Goal: Task Accomplishment & Management: Use online tool/utility

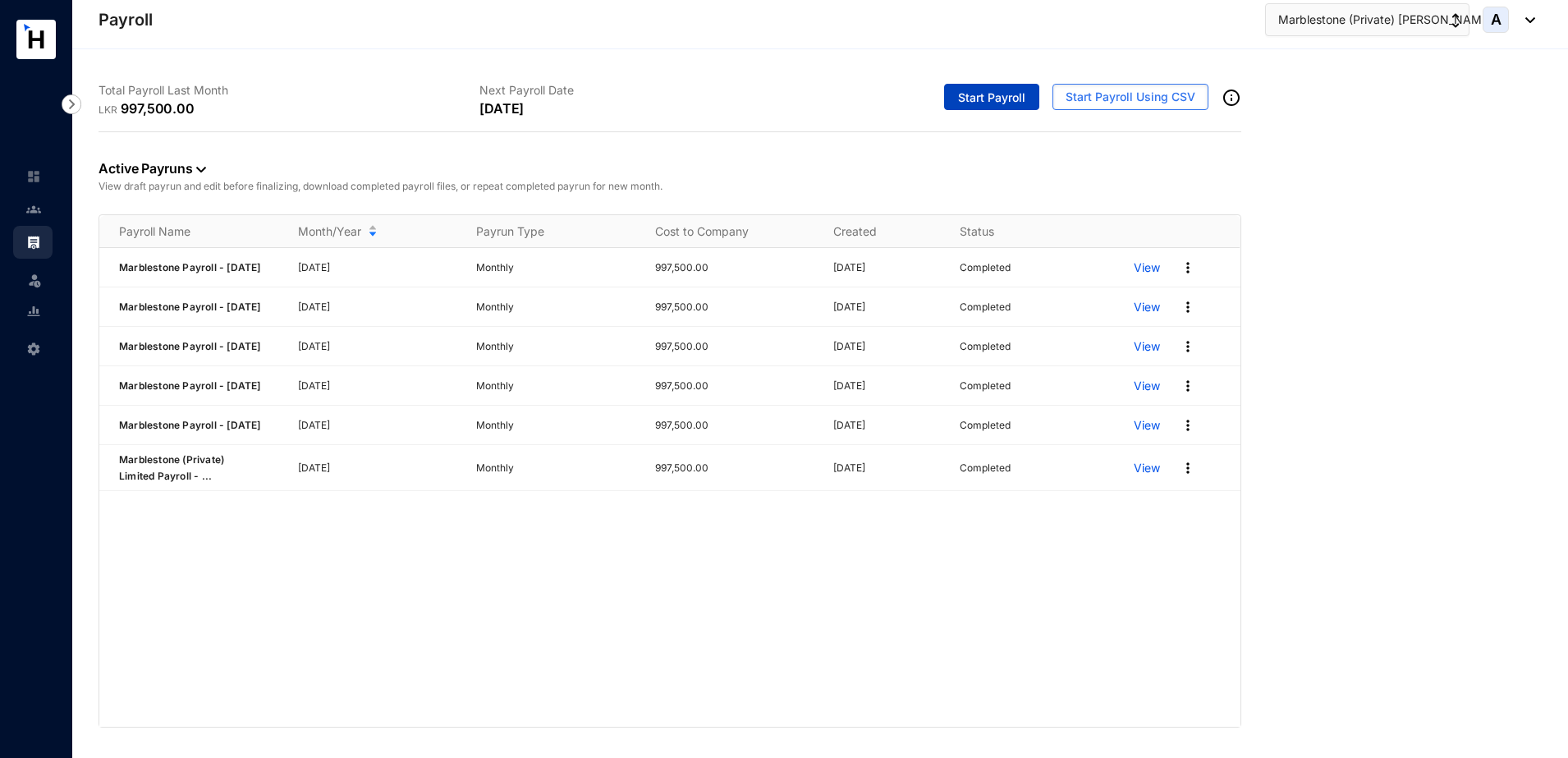
click at [1010, 104] on span "Start Payroll" at bounding box center [991, 97] width 67 height 16
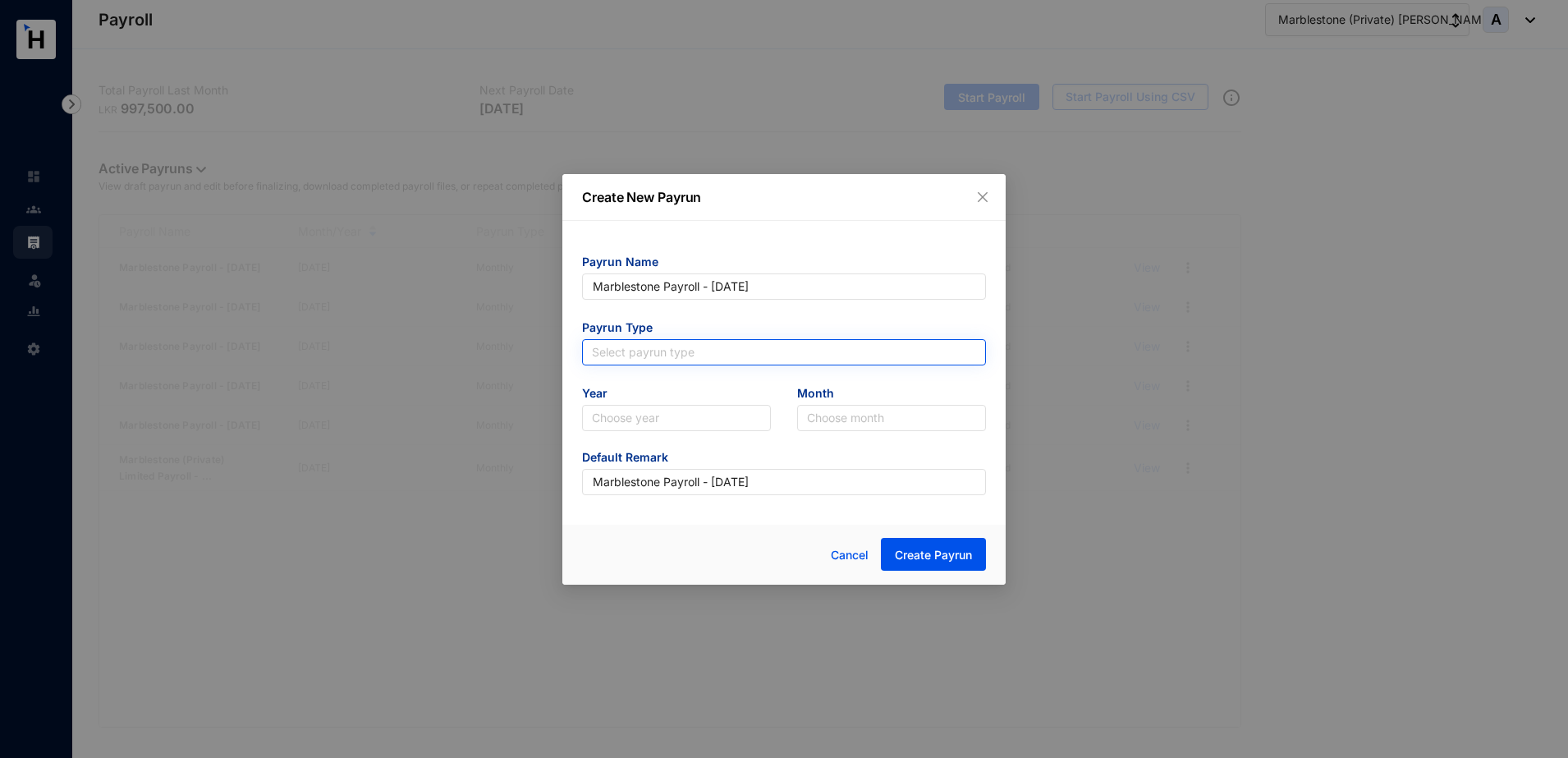
click at [722, 348] on input "search" at bounding box center [784, 352] width 384 height 25
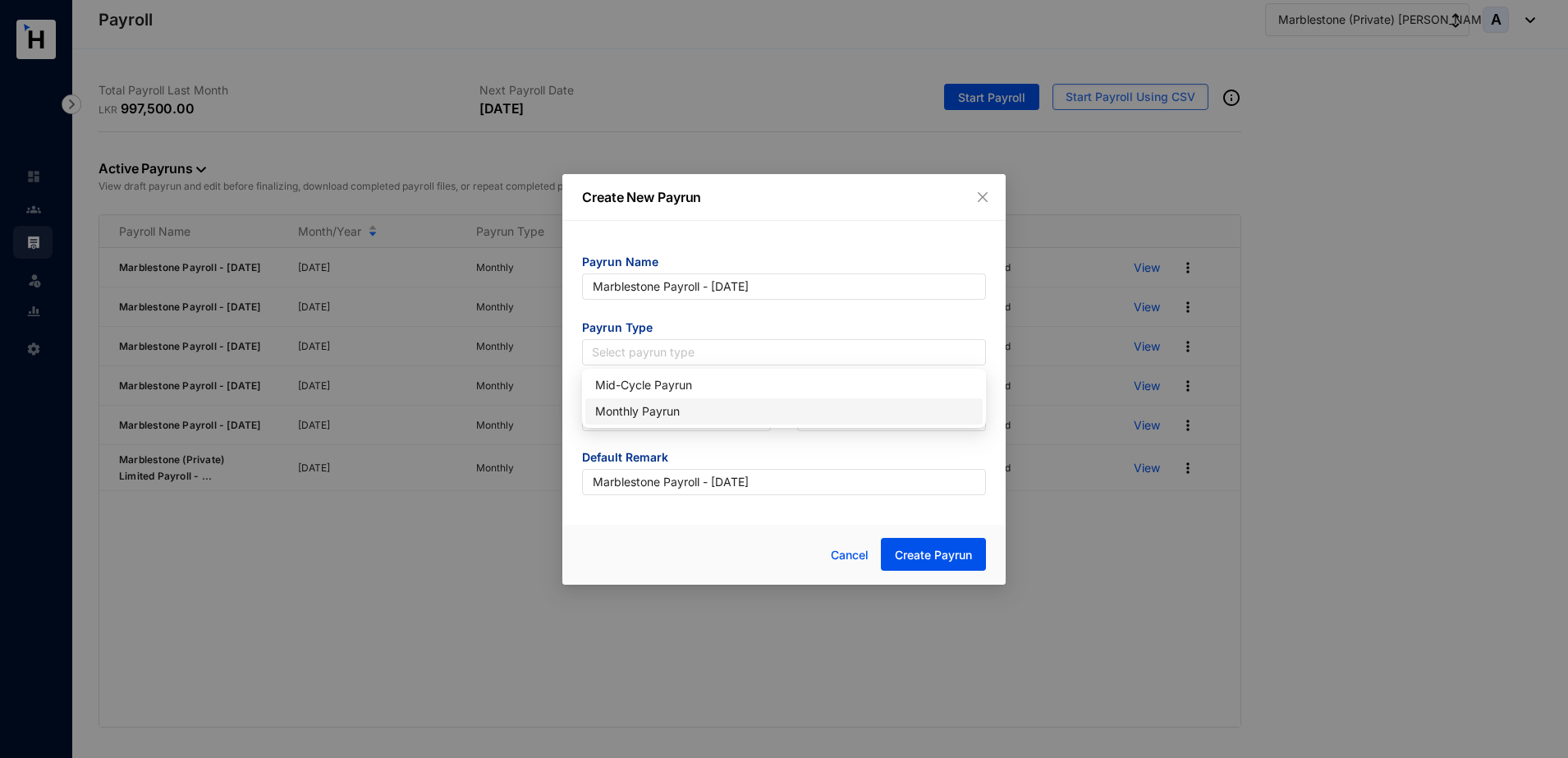
click at [656, 413] on div "Monthly Payrun" at bounding box center [783, 411] width 377 height 18
click at [656, 412] on input "search" at bounding box center [677, 418] width 169 height 25
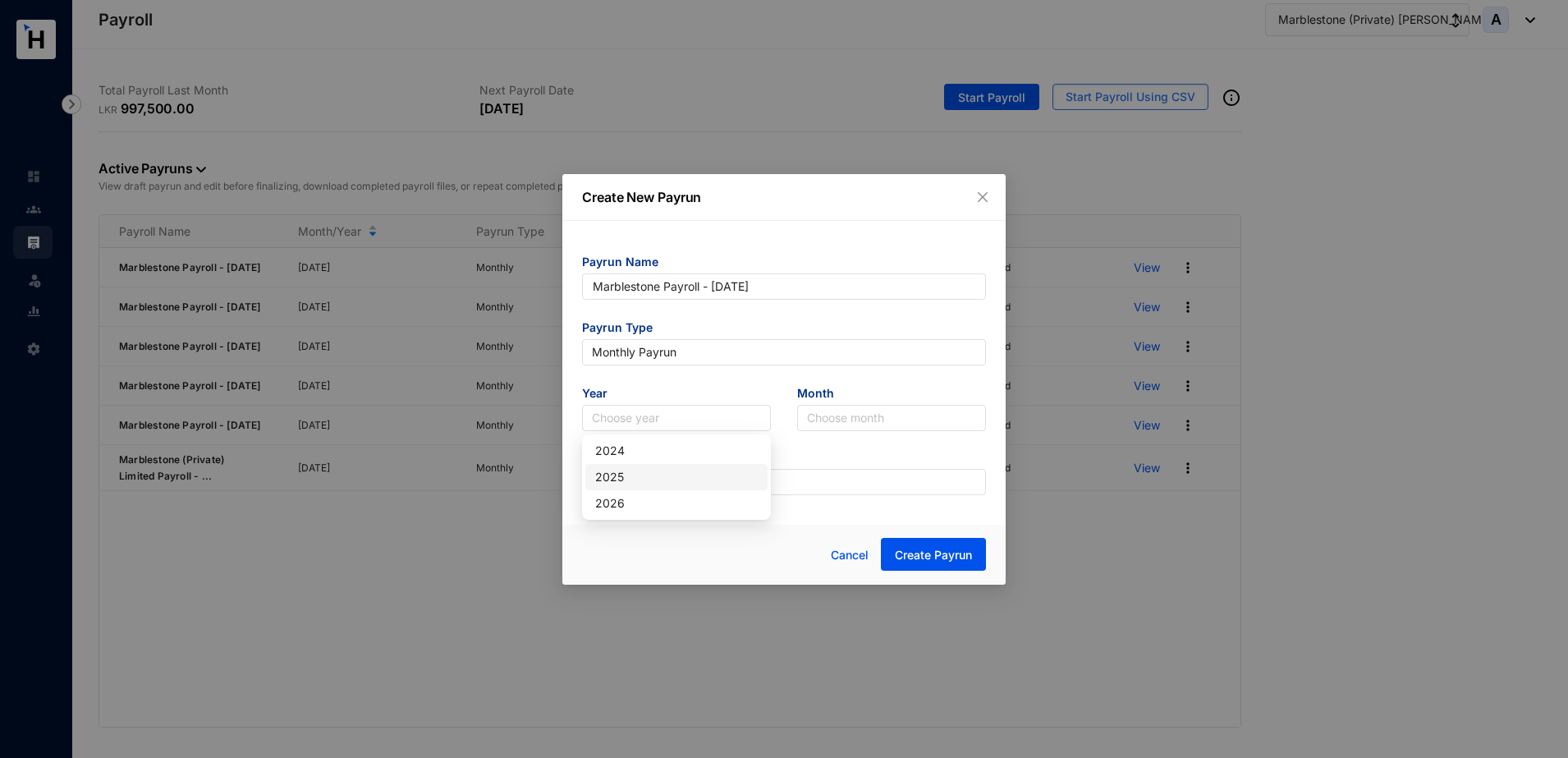
click at [627, 474] on div "2025" at bounding box center [676, 477] width 162 height 18
click at [883, 410] on input "search" at bounding box center [892, 418] width 169 height 25
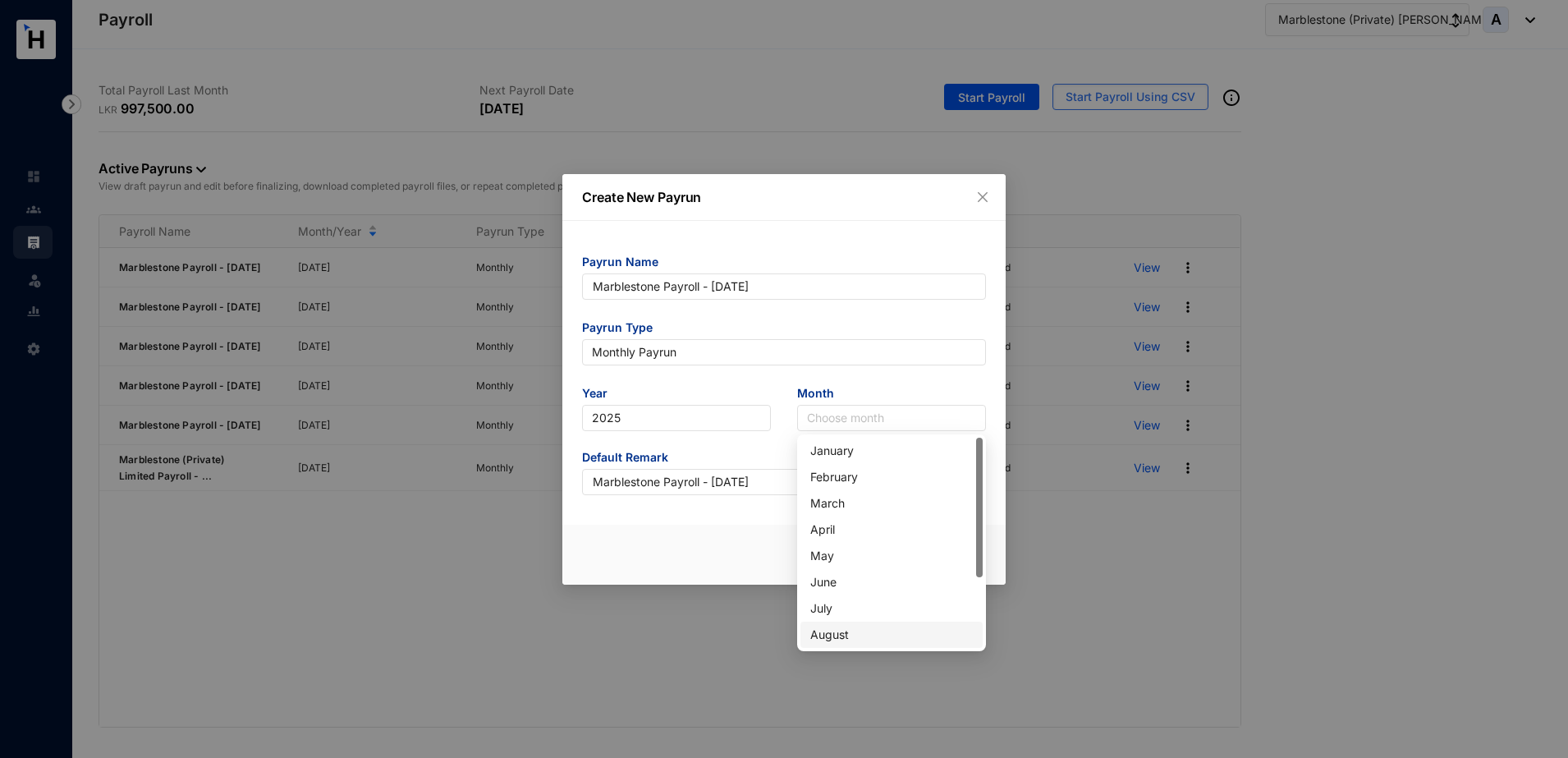
click at [841, 635] on div "August" at bounding box center [892, 634] width 162 height 18
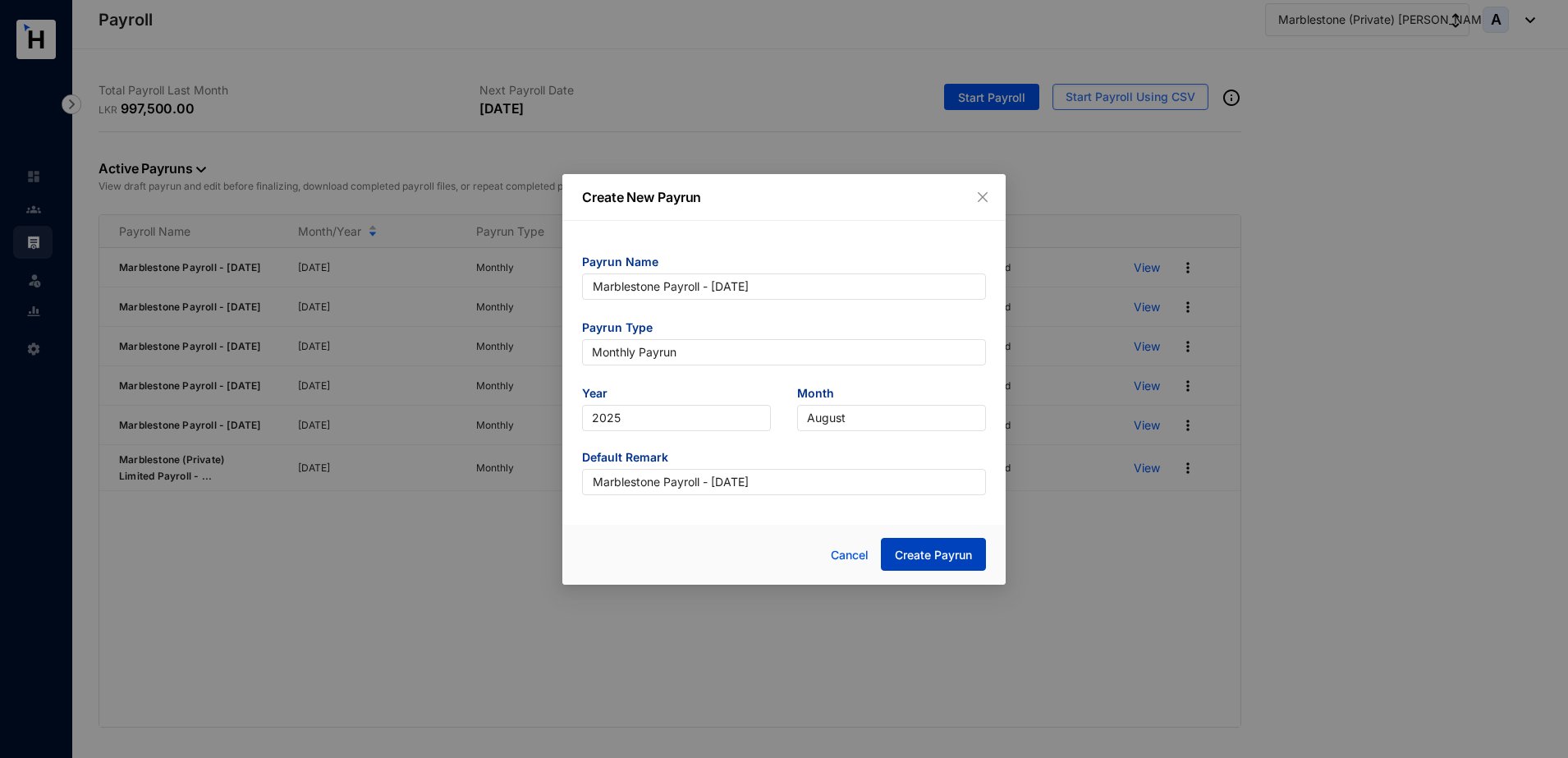
click at [908, 556] on span "Create Payrun" at bounding box center [933, 555] width 78 height 16
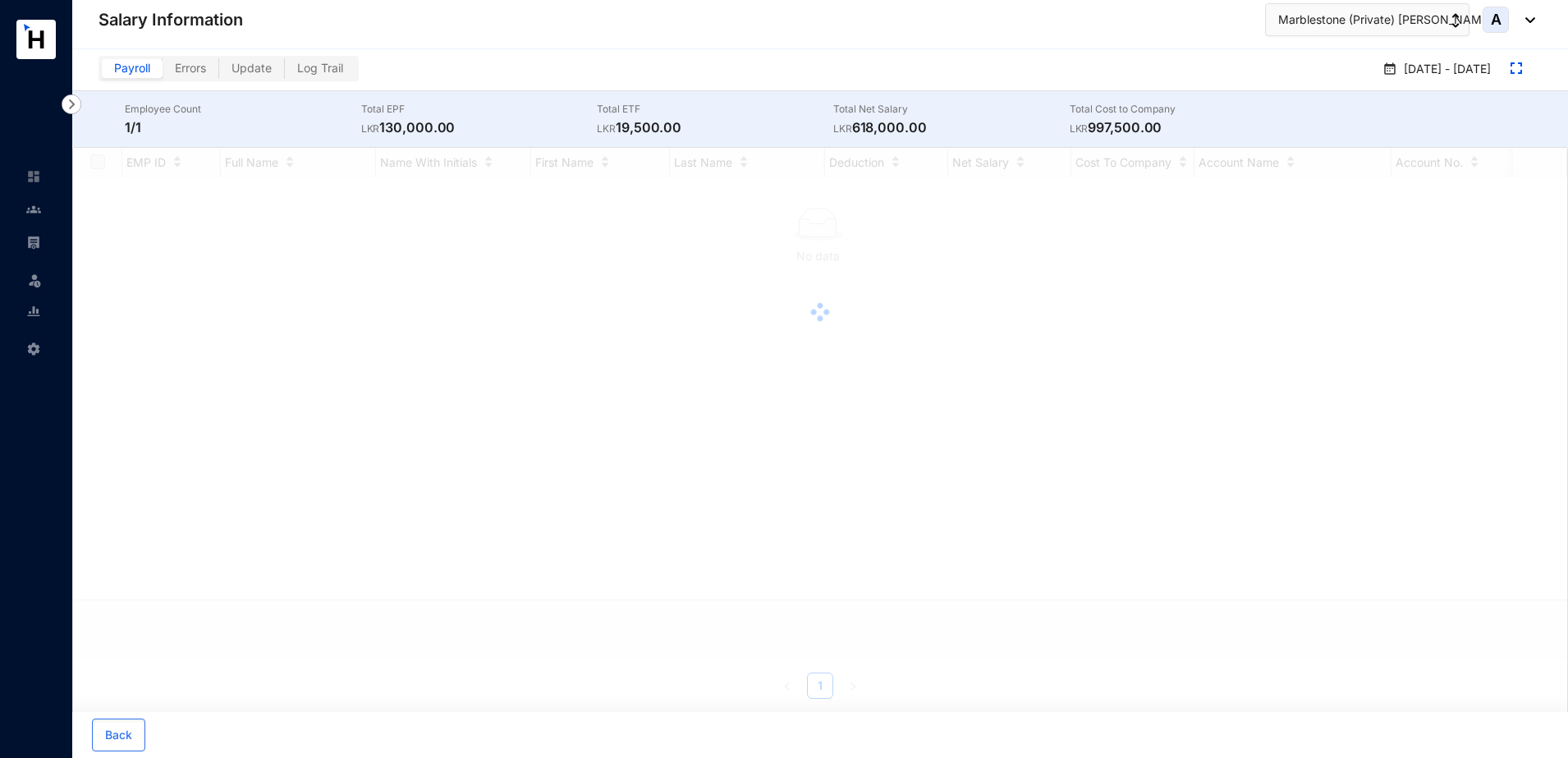
checkbox input "true"
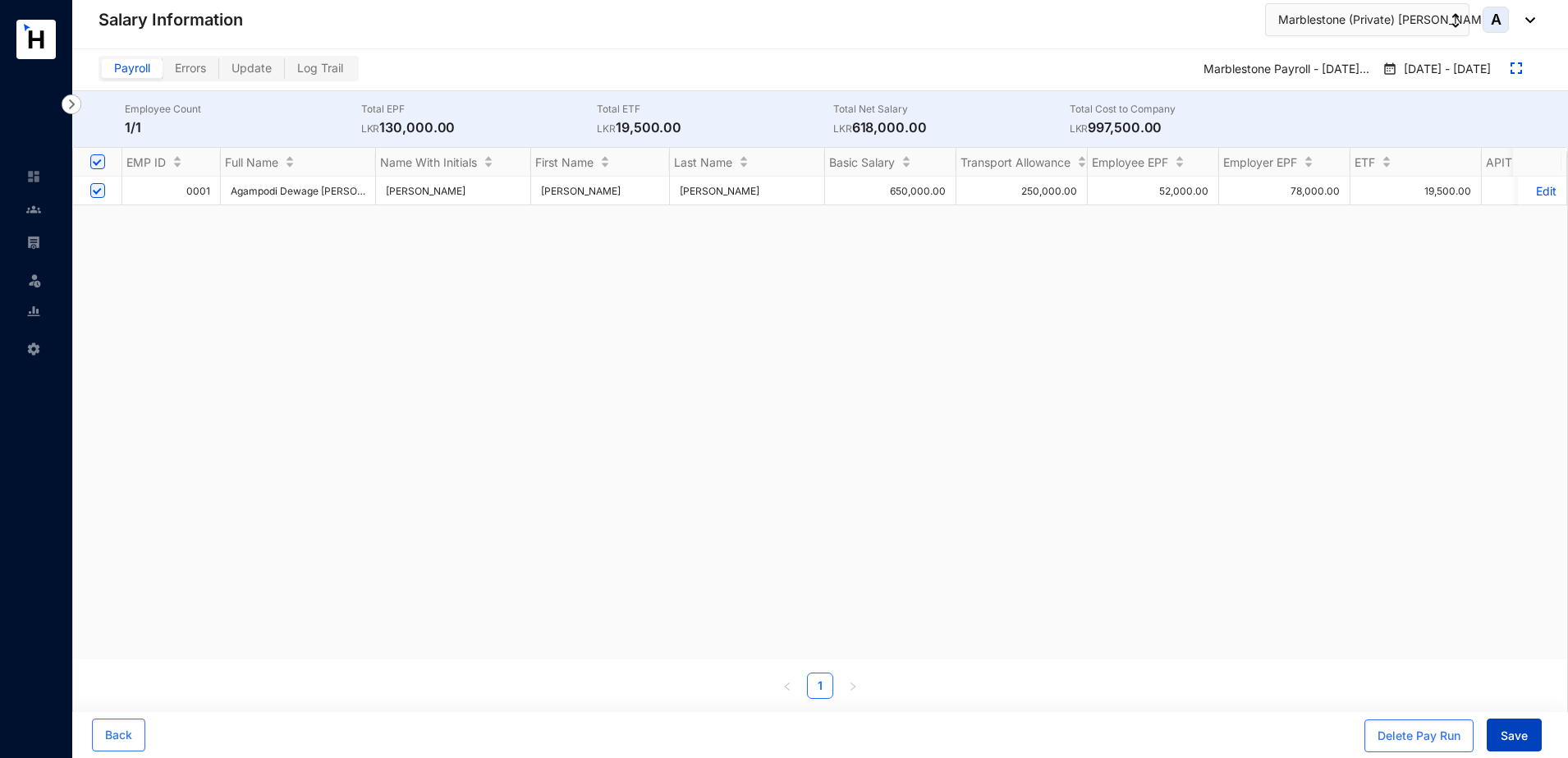
click at [1514, 731] on span "Save" at bounding box center [1514, 736] width 27 height 16
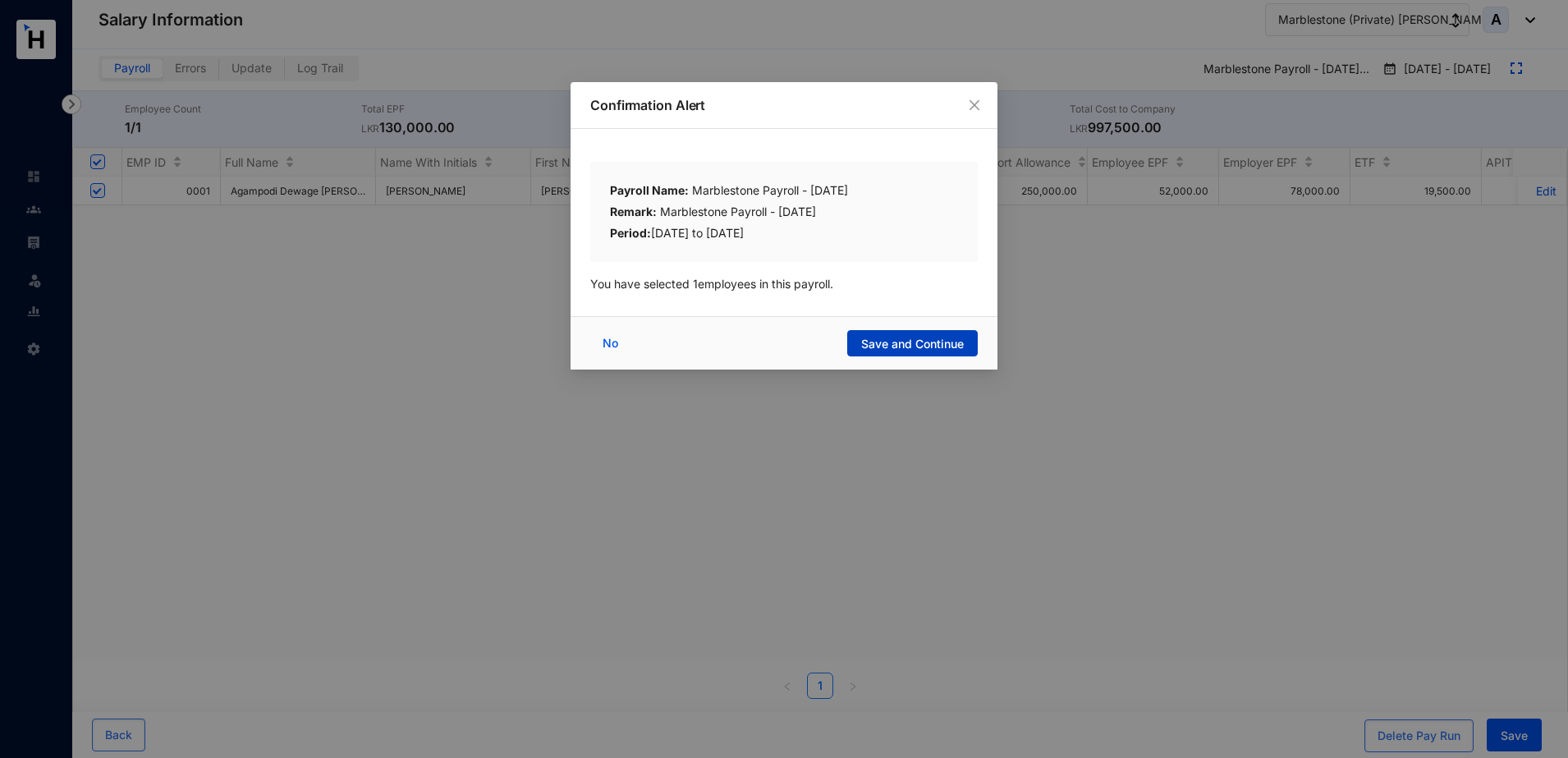
click at [931, 343] on span "Save and Continue" at bounding box center [912, 343] width 103 height 16
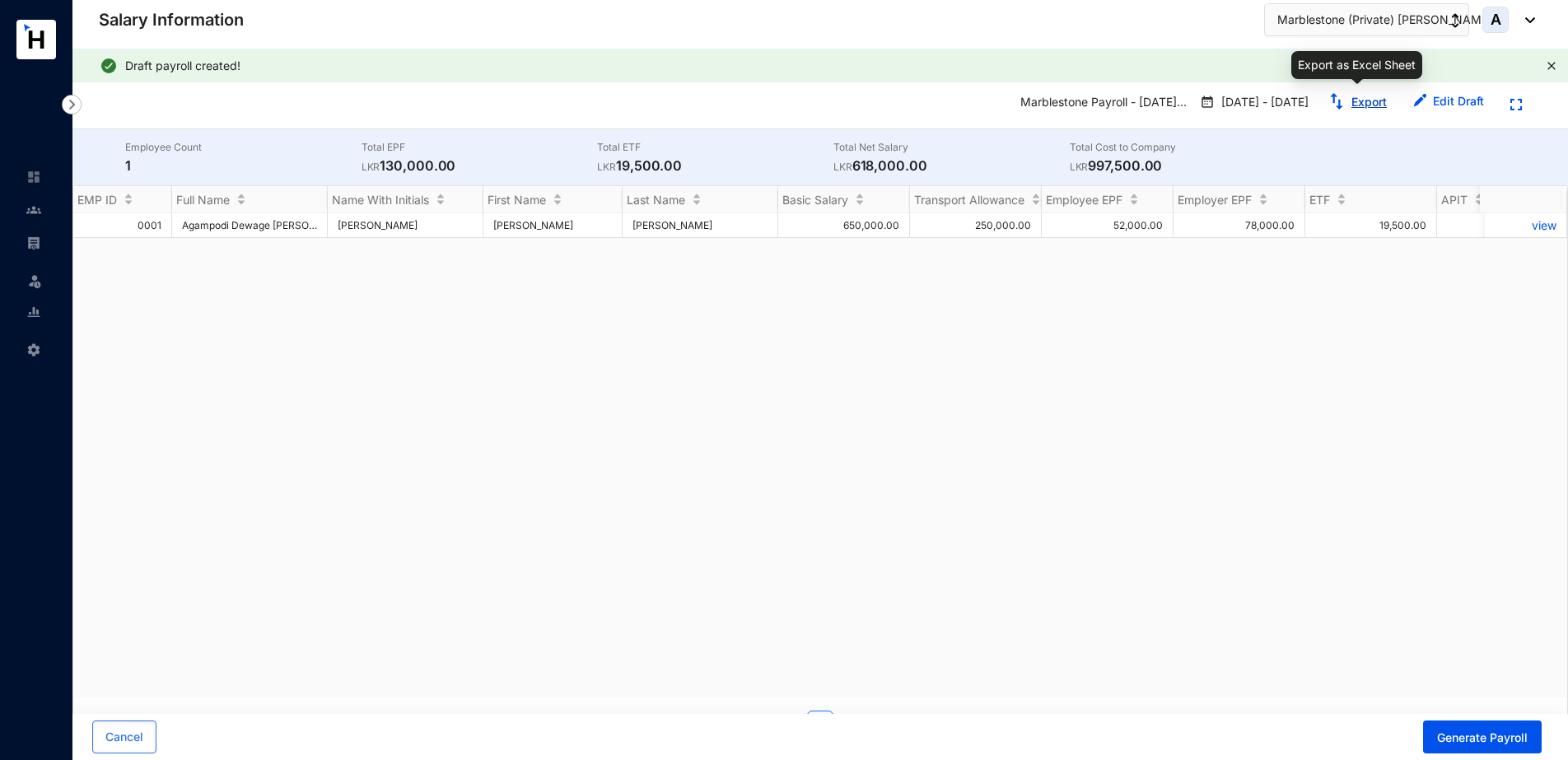
click at [1370, 105] on link "Export" at bounding box center [1369, 102] width 36 height 14
click at [1486, 730] on span "Generate Payroll" at bounding box center [1481, 738] width 90 height 16
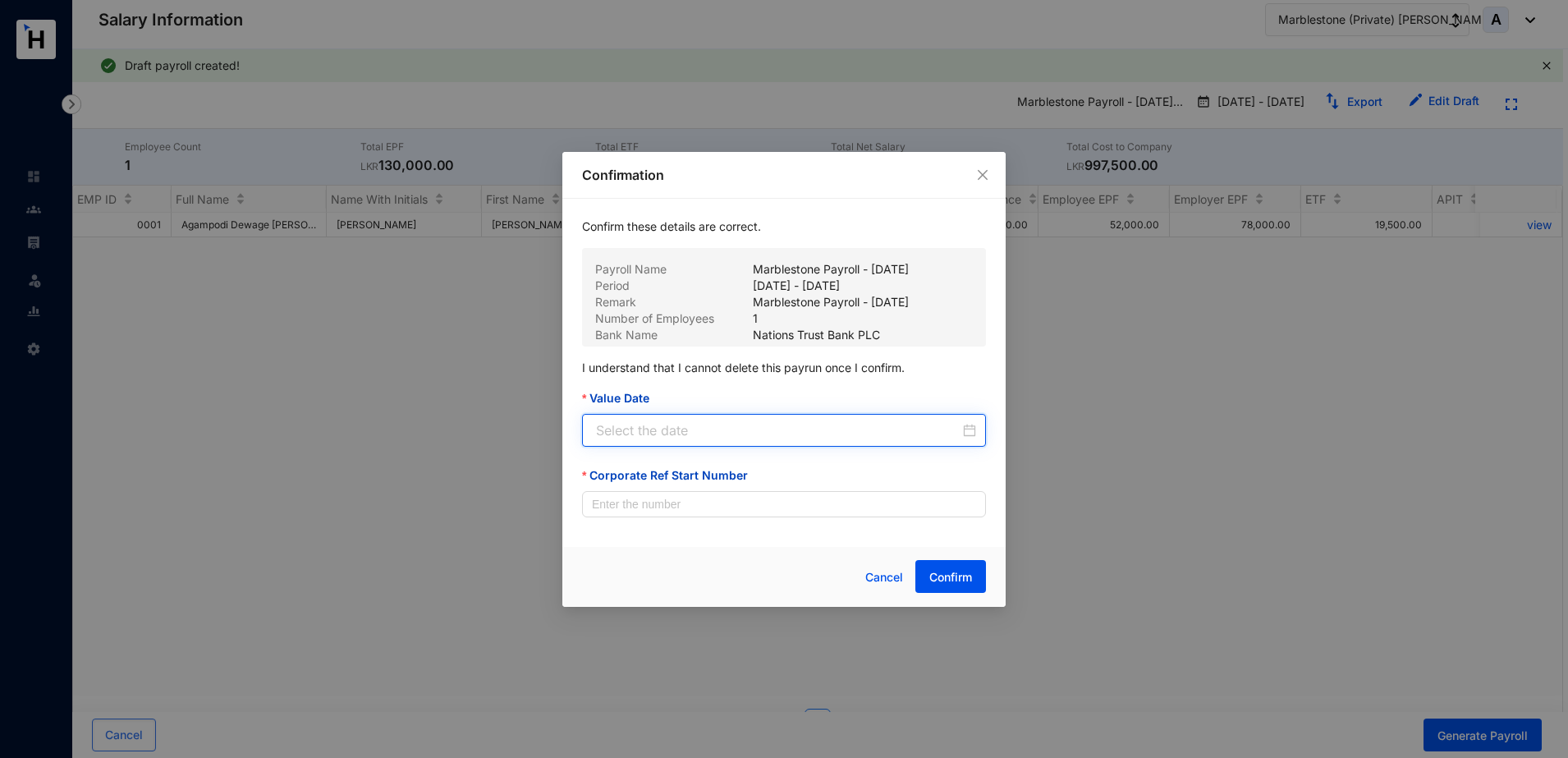
click at [715, 435] on input "Value Date" at bounding box center [778, 430] width 364 height 20
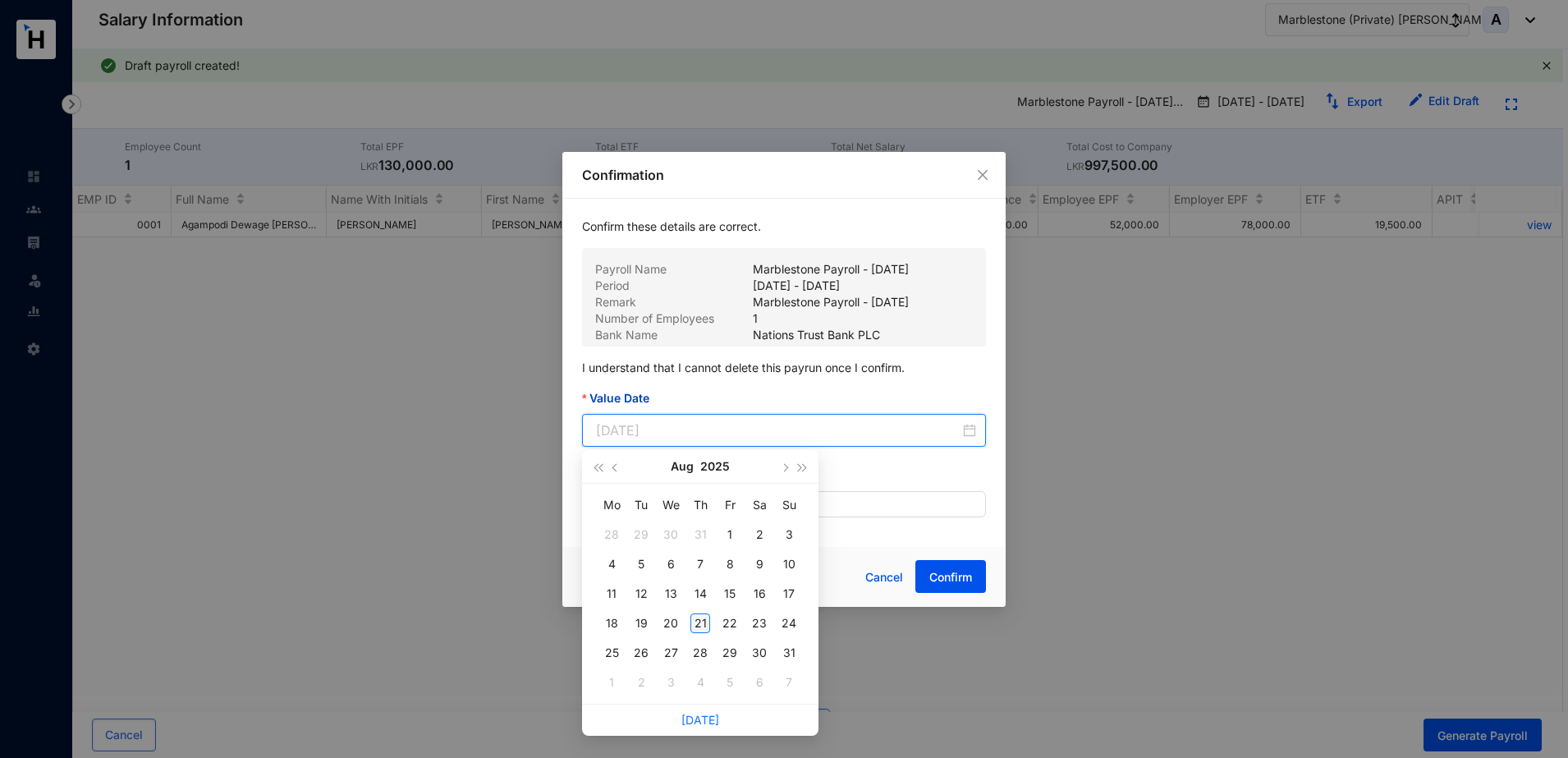
type input "[DATE]"
click at [700, 621] on div "21" at bounding box center [700, 623] width 20 height 20
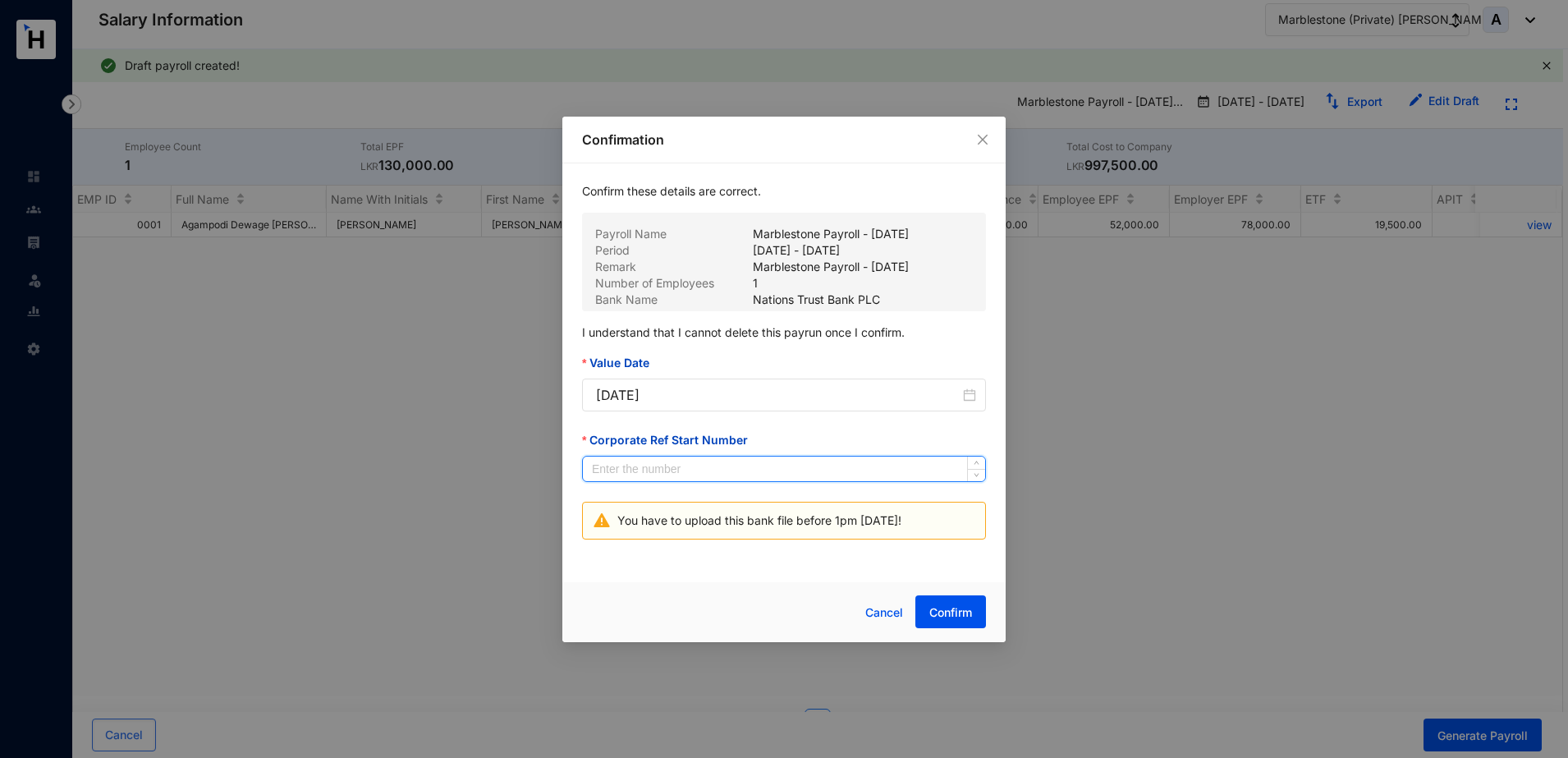
click at [704, 473] on input "Corporate Ref Start Number" at bounding box center [784, 469] width 402 height 25
type input "1"
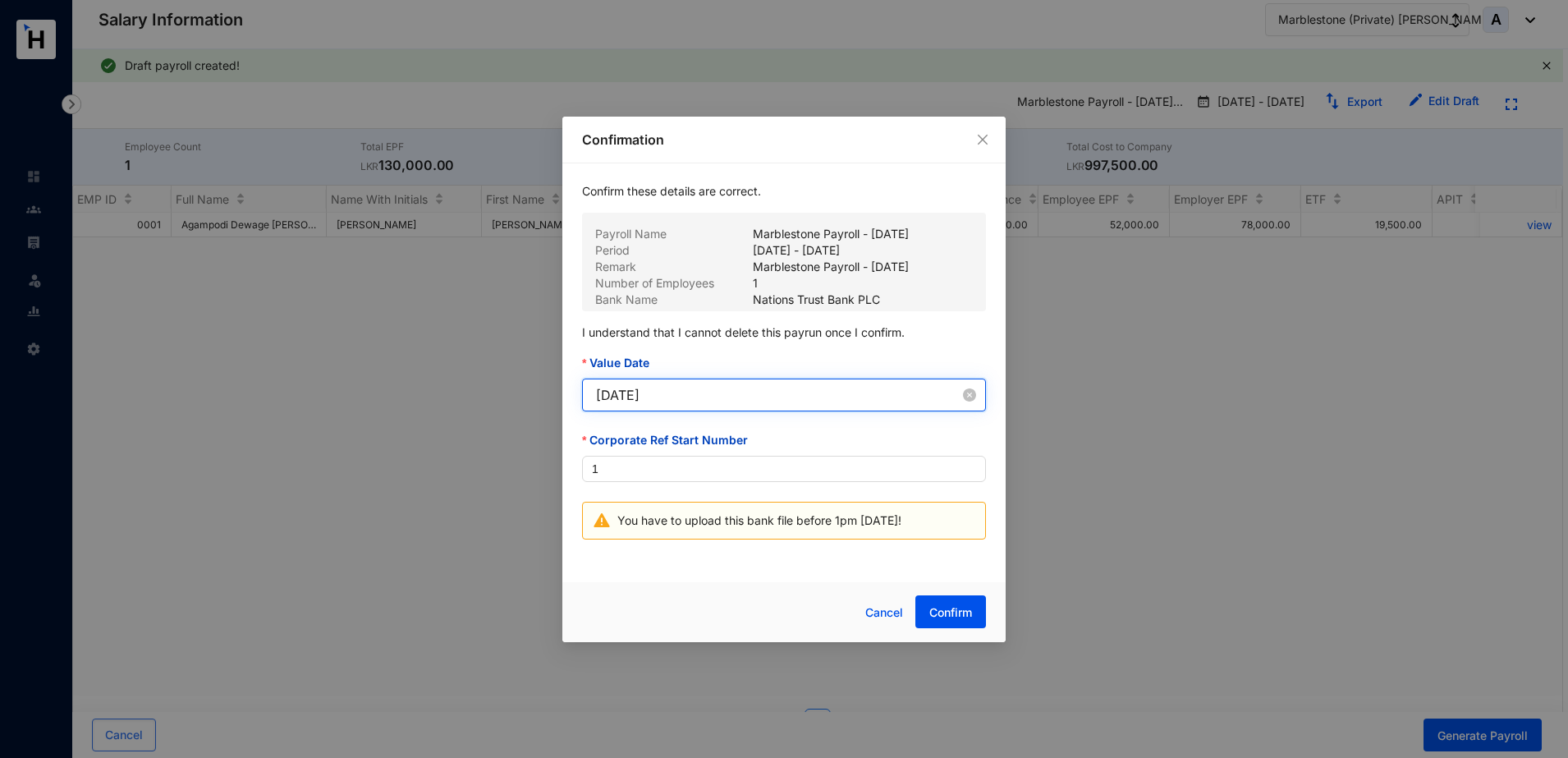
click at [739, 387] on input "[DATE]" at bounding box center [778, 395] width 364 height 20
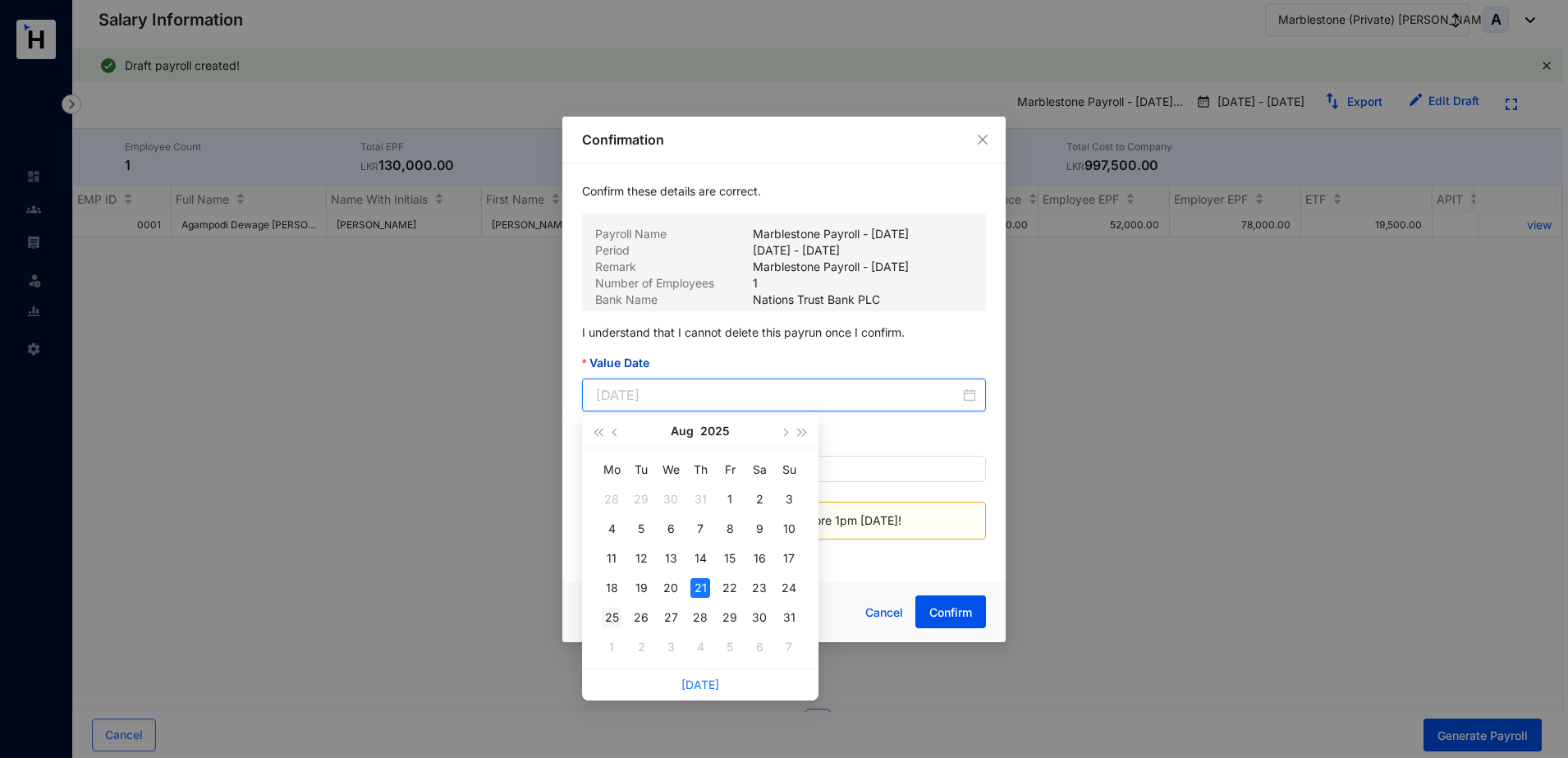
type input "[DATE]"
click at [615, 612] on div "25" at bounding box center [612, 617] width 20 height 20
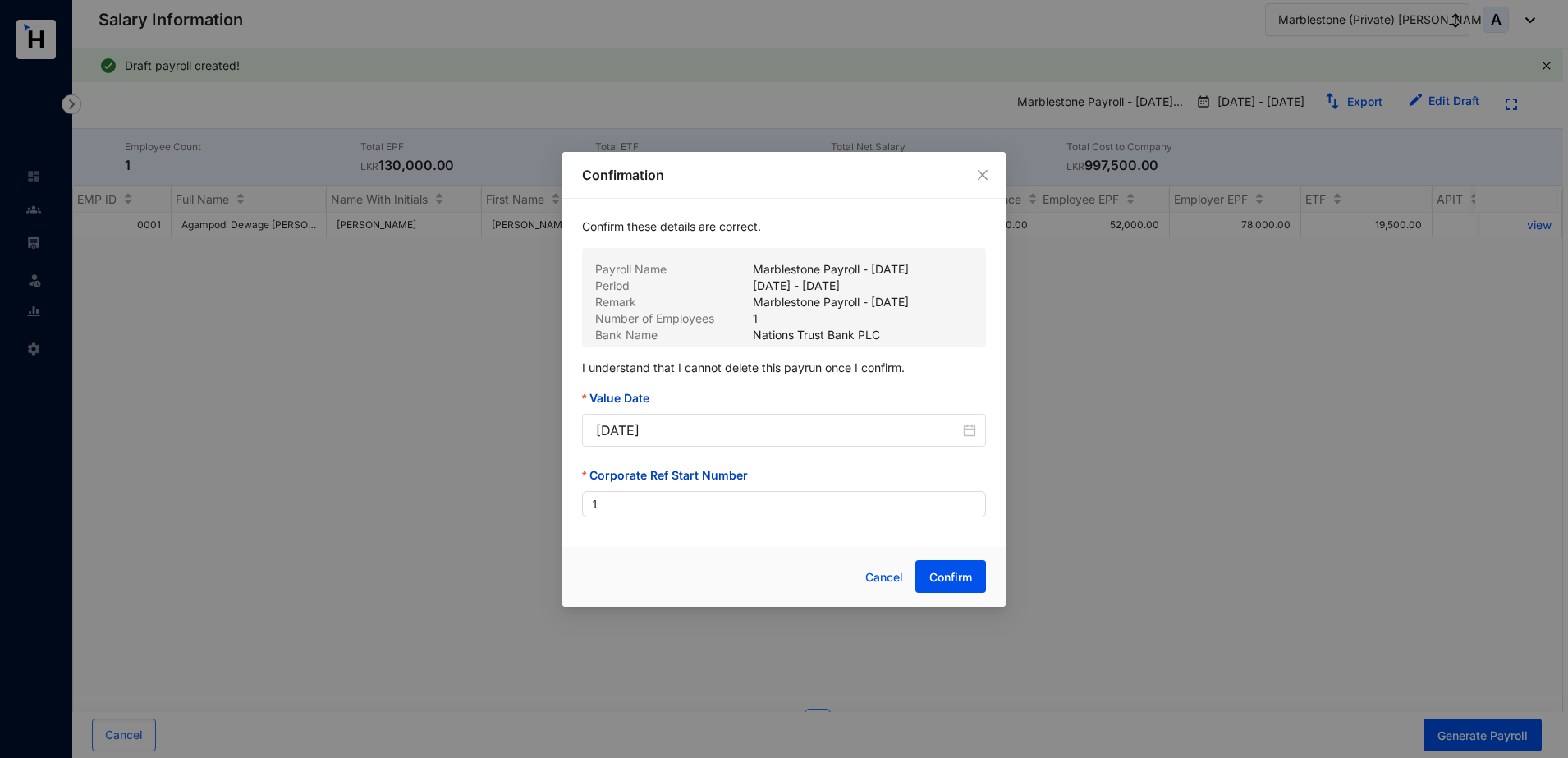
drag, startPoint x: 615, startPoint y: 612, endPoint x: 875, endPoint y: 457, distance: 302.7
click at [875, 457] on form "Confirm these details are correct. Payroll Name Marblestone Payroll - [DATE] Pe…" at bounding box center [784, 367] width 404 height 299
click at [956, 578] on span "Confirm" at bounding box center [951, 577] width 43 height 16
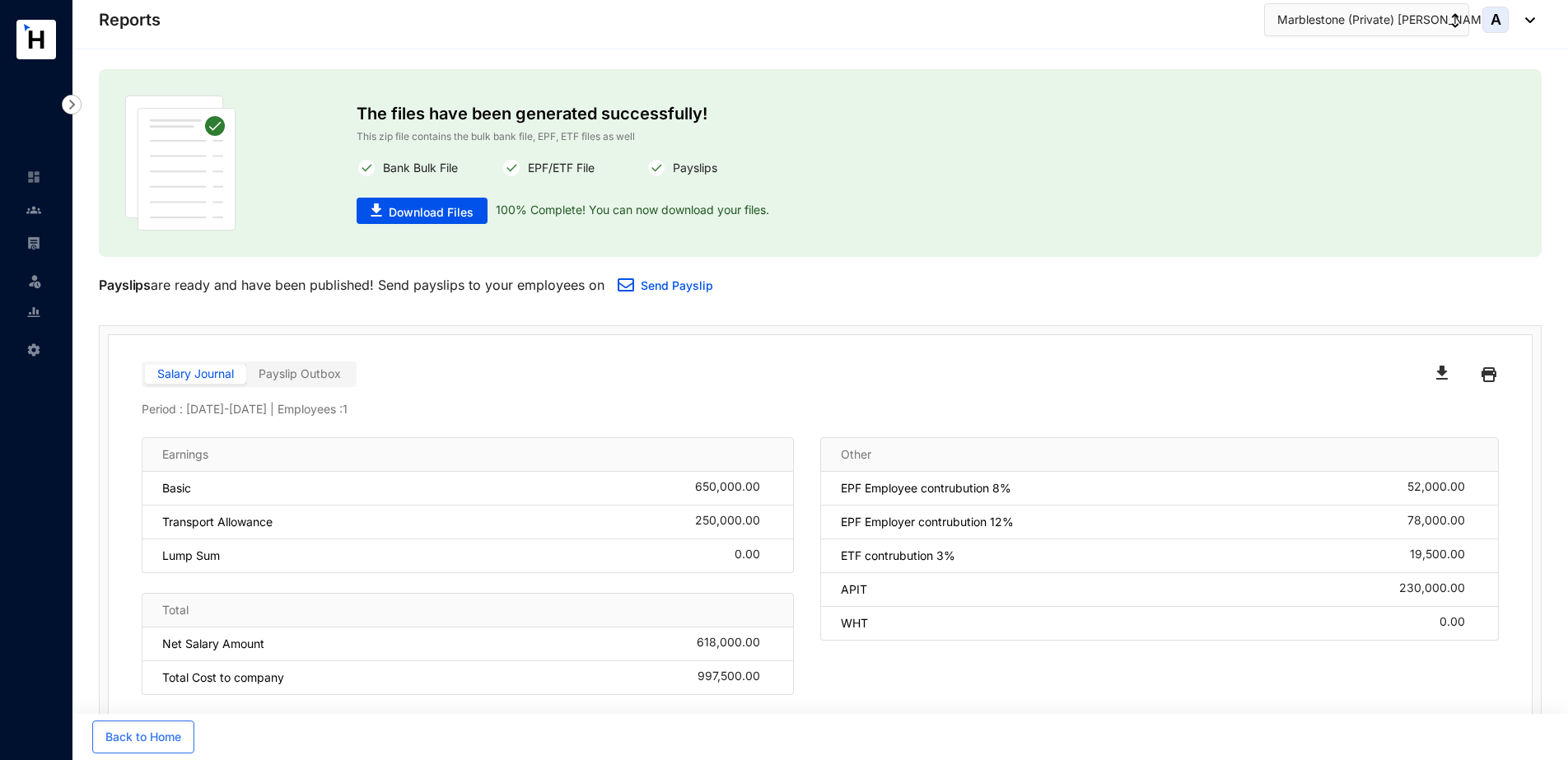
click at [1441, 375] on img "button" at bounding box center [1441, 373] width 12 height 14
click at [462, 208] on span "Download Files" at bounding box center [430, 212] width 85 height 16
click at [695, 284] on link "Send Payslip" at bounding box center [676, 285] width 72 height 14
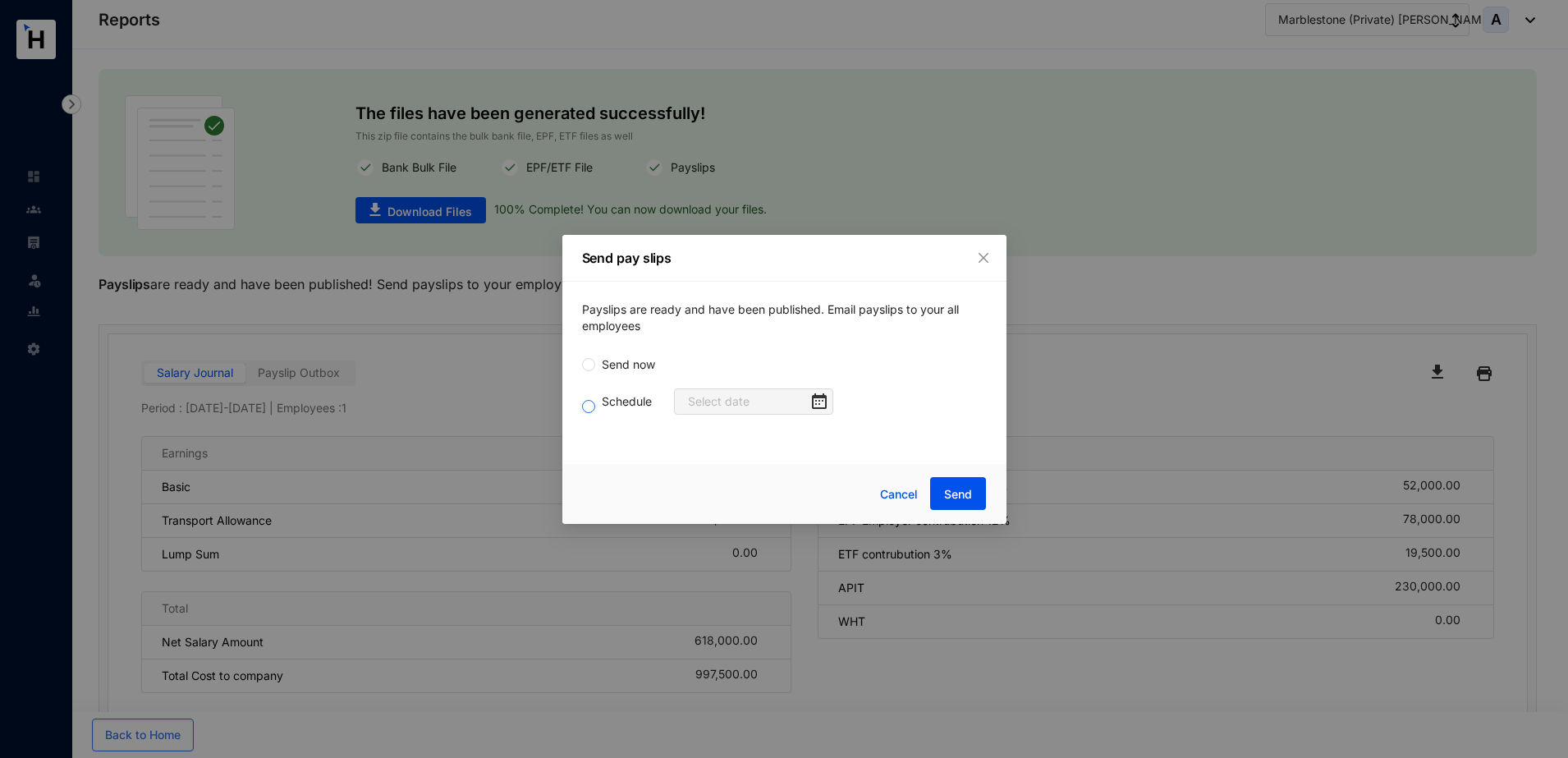
click at [618, 410] on label "Schedule" at bounding box center [621, 407] width 77 height 29
click at [595, 410] on input "Schedule" at bounding box center [589, 406] width 13 height 13
radio input "true"
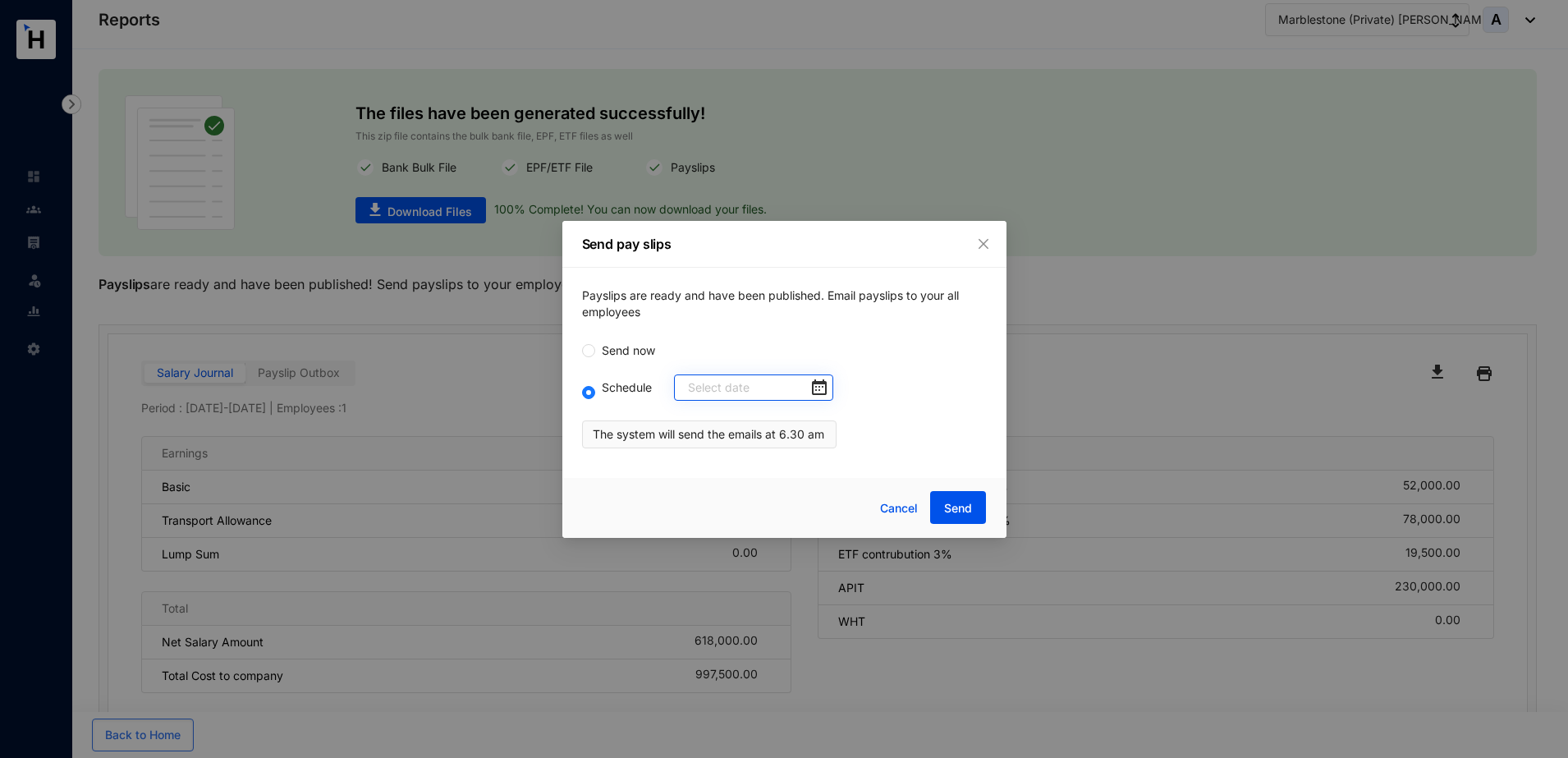
click at [798, 391] on div at bounding box center [757, 387] width 139 height 18
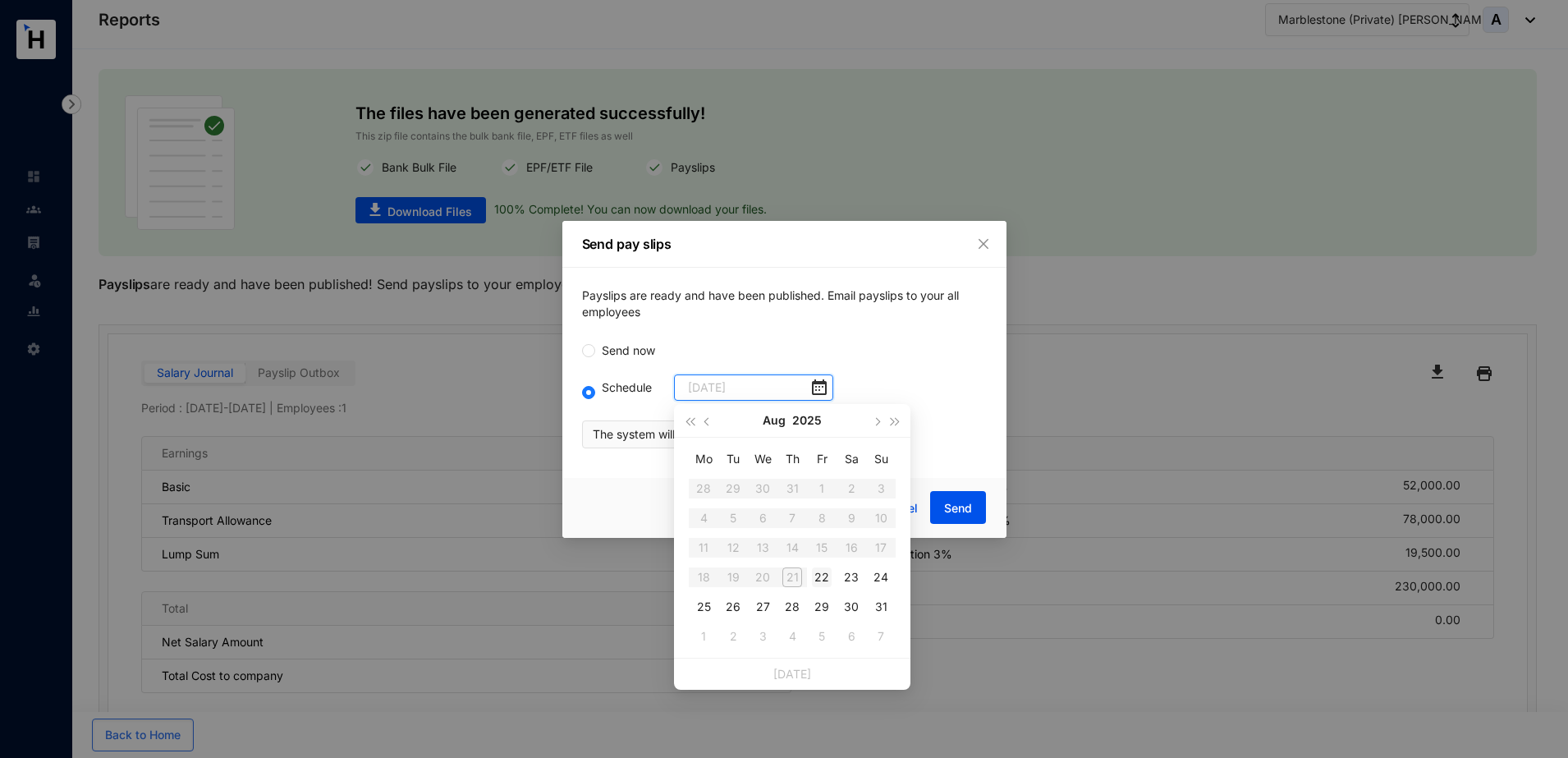
type input "[DATE]"
click at [706, 609] on div "25" at bounding box center [704, 606] width 20 height 20
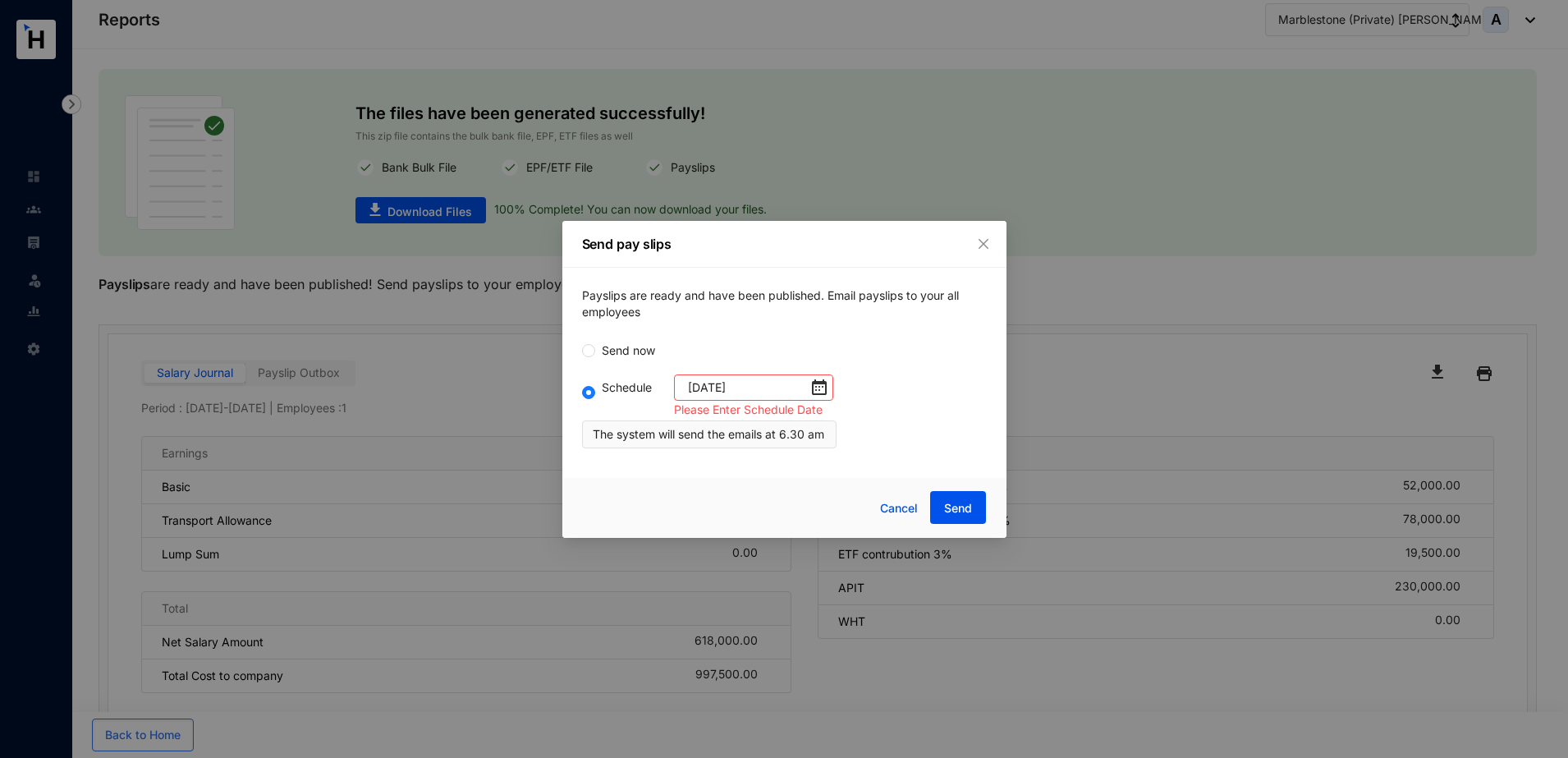
type input "[DATE]"
click at [970, 501] on span "Send" at bounding box center [958, 508] width 28 height 16
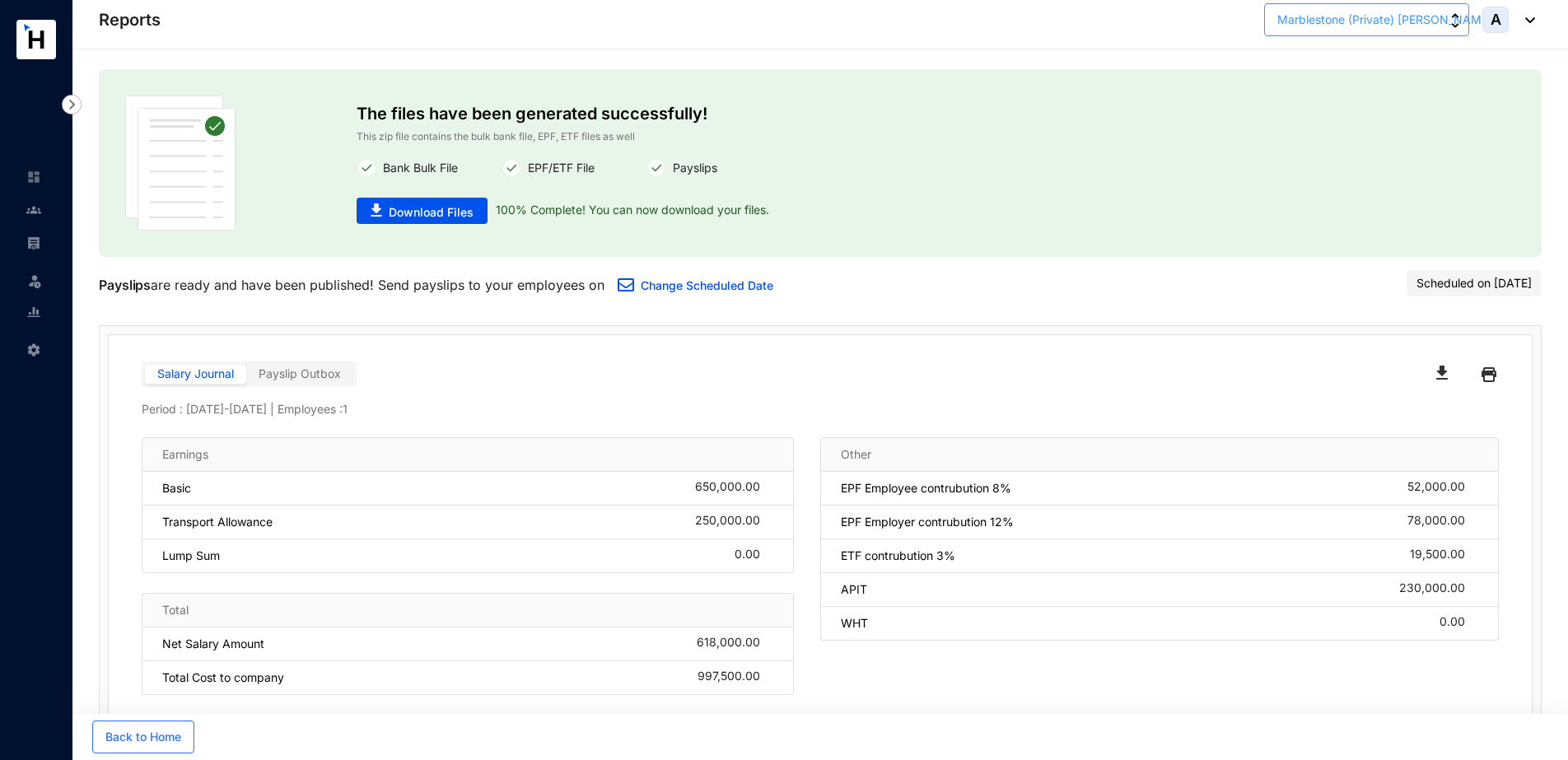
click at [1356, 20] on span "Marblestone (Private) [PERSON_NAME]..." at bounding box center [1389, 20] width 225 height 18
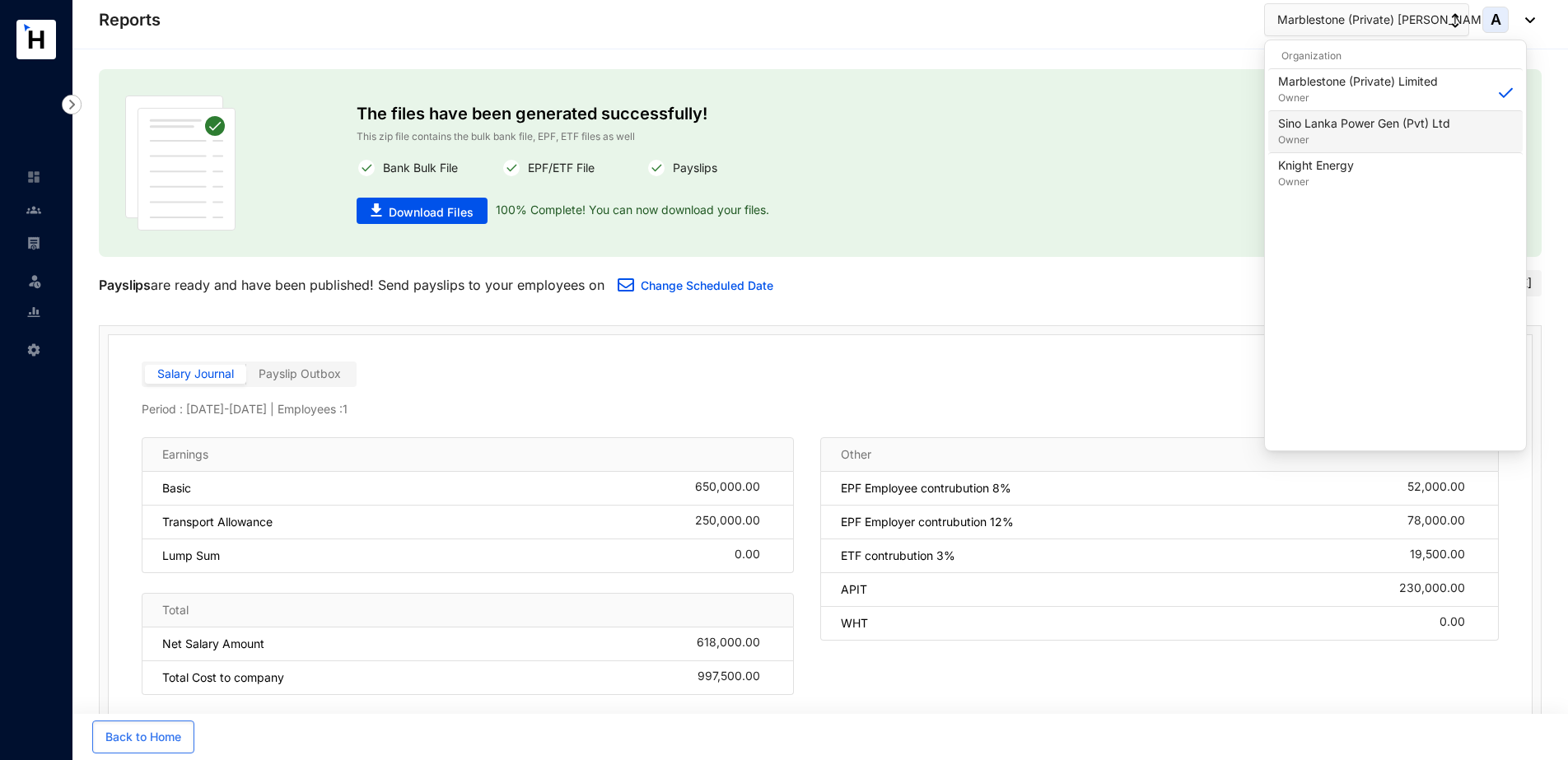
click at [1323, 135] on p "Owner" at bounding box center [1364, 139] width 172 height 16
